Goal: Task Accomplishment & Management: Use online tool/utility

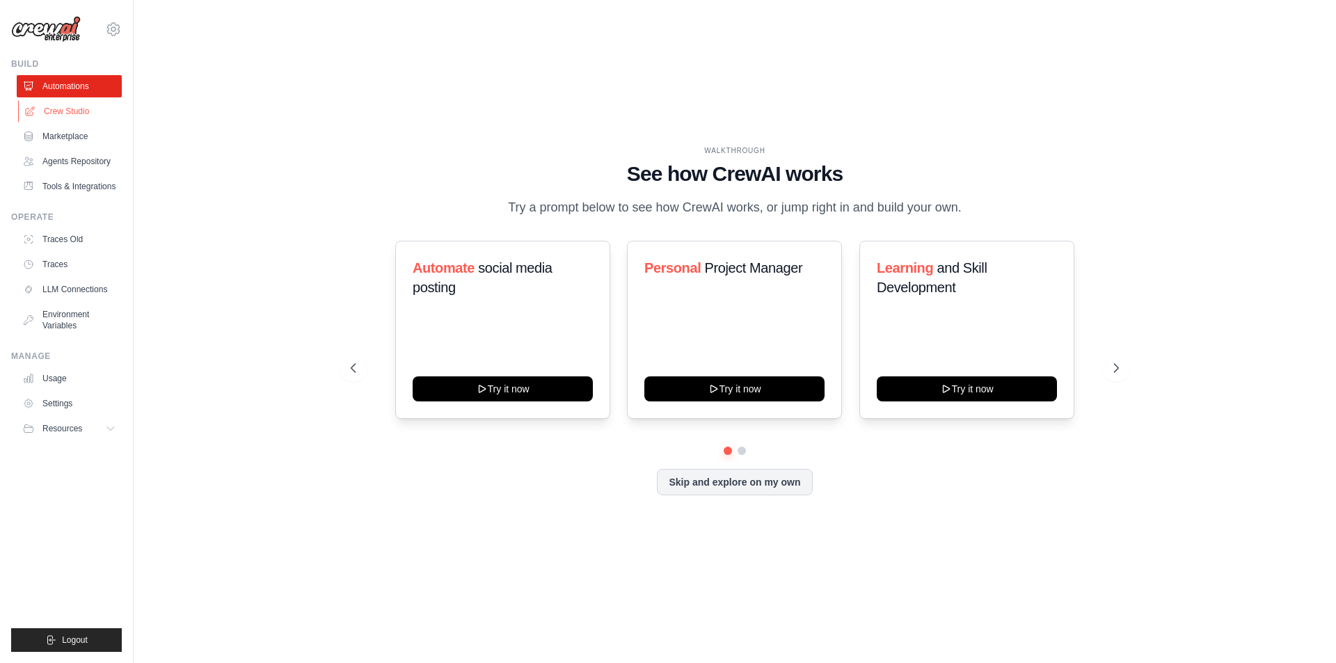
click at [76, 117] on link "Crew Studio" at bounding box center [70, 111] width 105 height 22
